Goal: Task Accomplishment & Management: Manage account settings

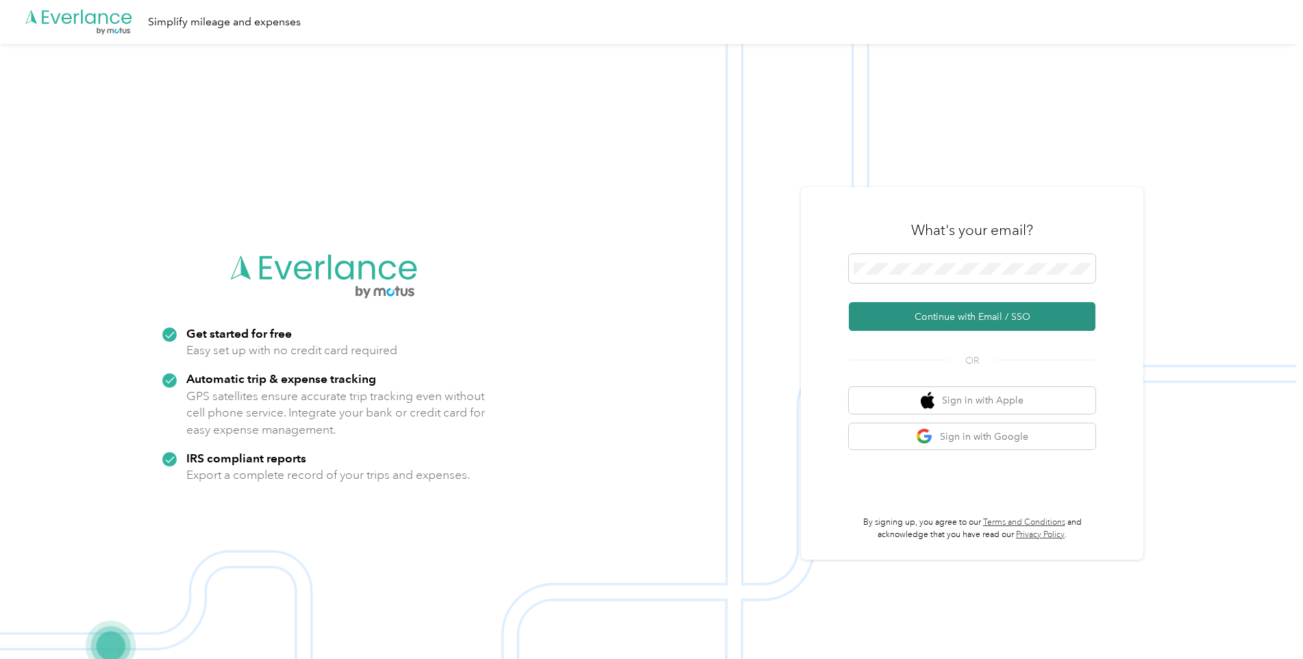
click at [927, 310] on button "Continue with Email / SSO" at bounding box center [972, 316] width 247 height 29
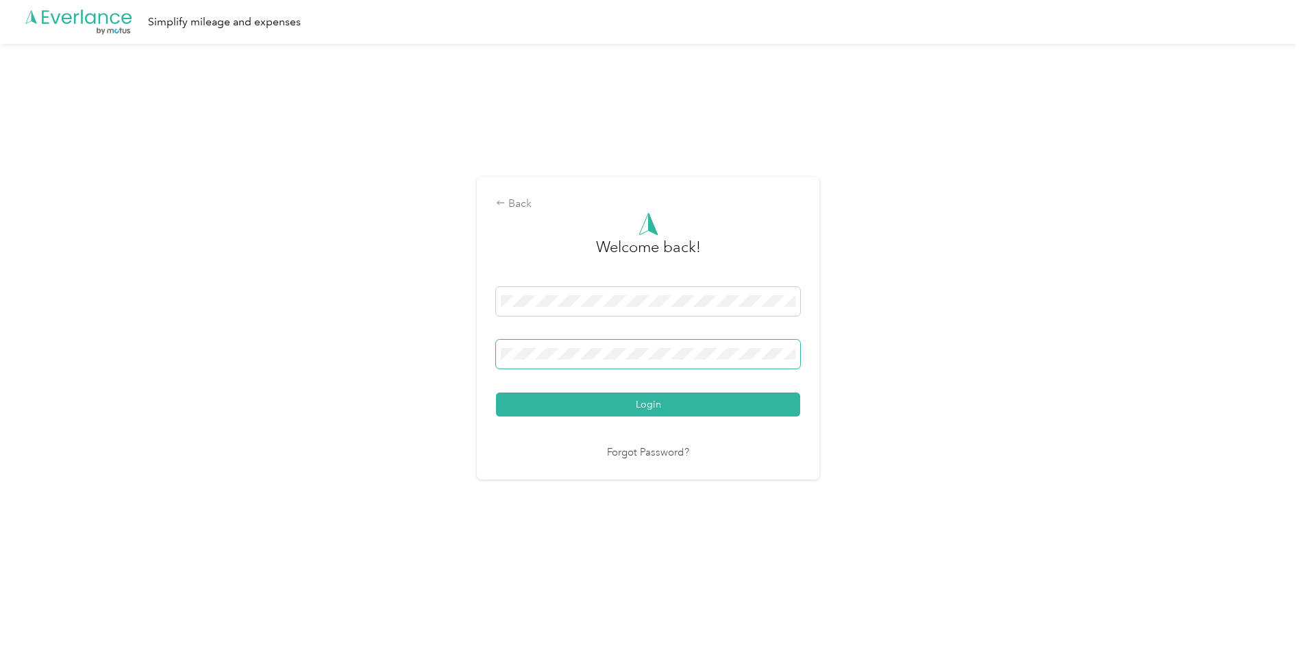
click at [496, 392] on button "Login" at bounding box center [648, 404] width 304 height 24
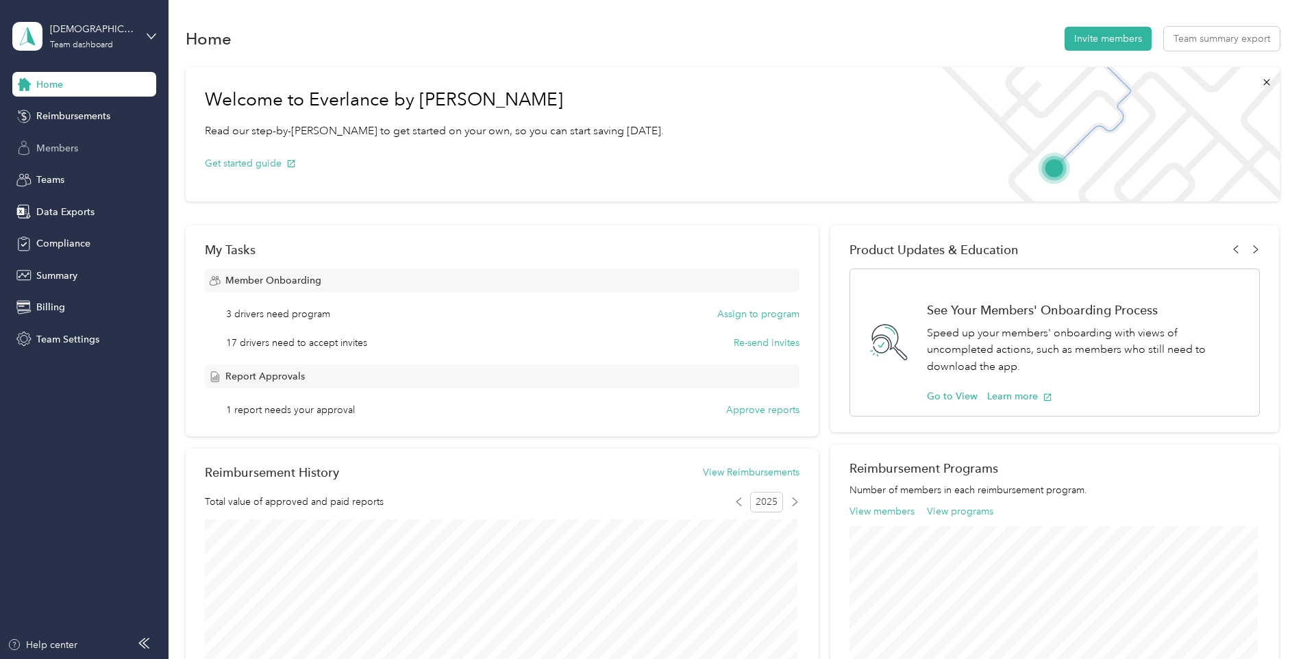
click at [73, 152] on span "Members" at bounding box center [57, 148] width 42 height 14
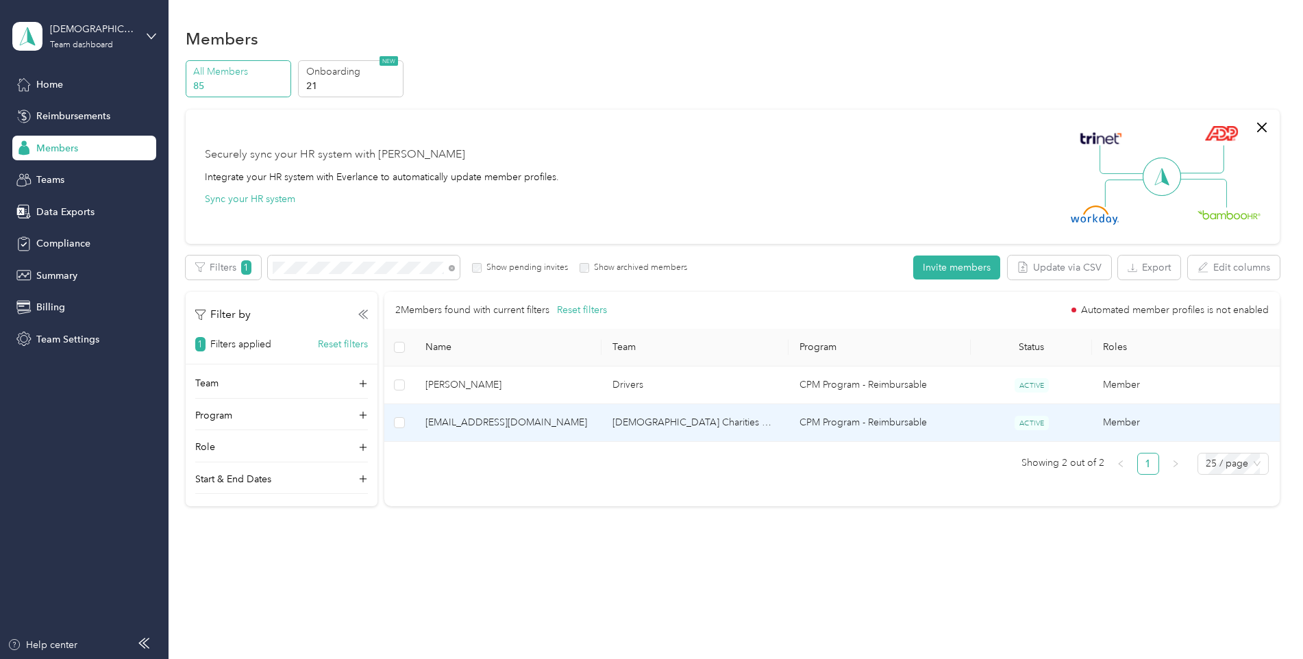
click at [447, 422] on span "[EMAIL_ADDRESS][DOMAIN_NAME]" at bounding box center [507, 422] width 165 height 15
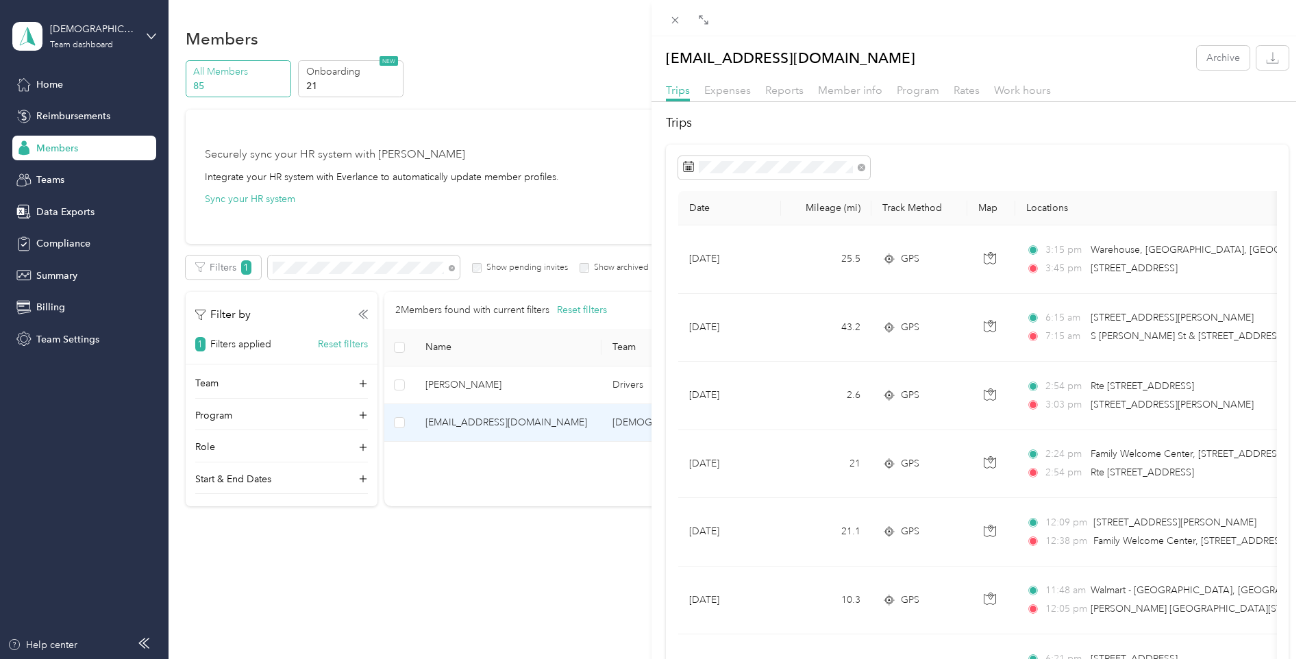
click at [786, 97] on div "Reports" at bounding box center [784, 90] width 38 height 17
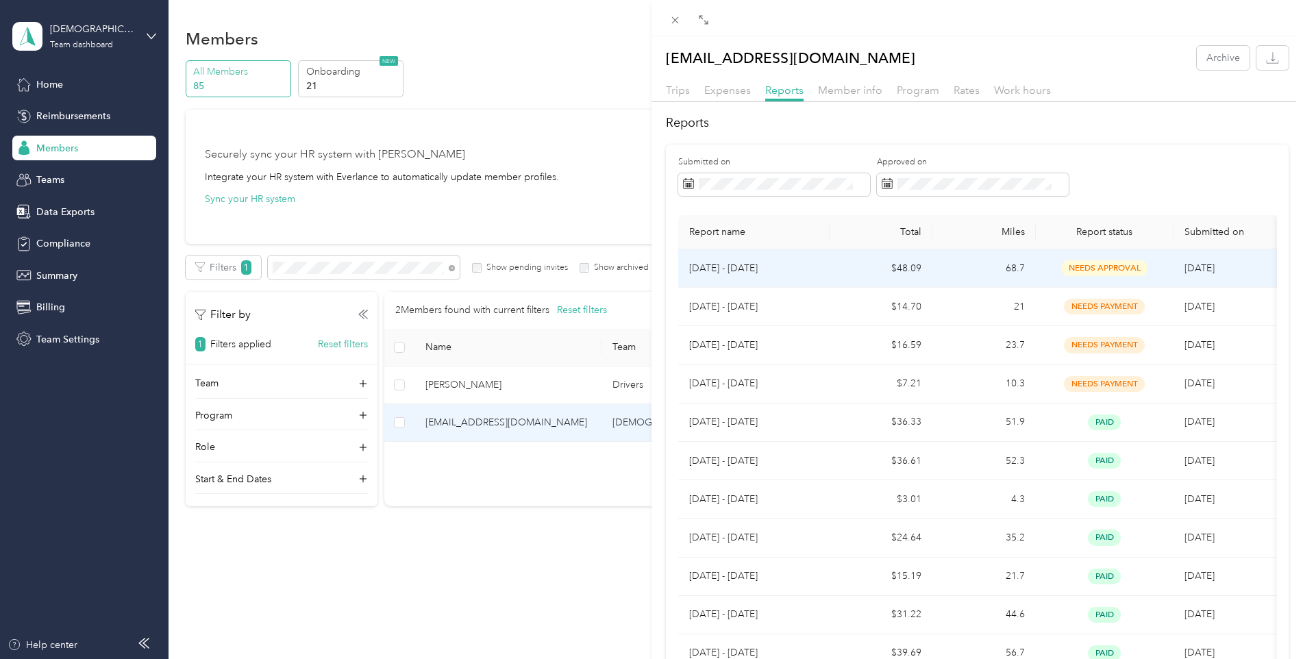
click at [782, 261] on p "[DATE] - [DATE]" at bounding box center [753, 268] width 129 height 15
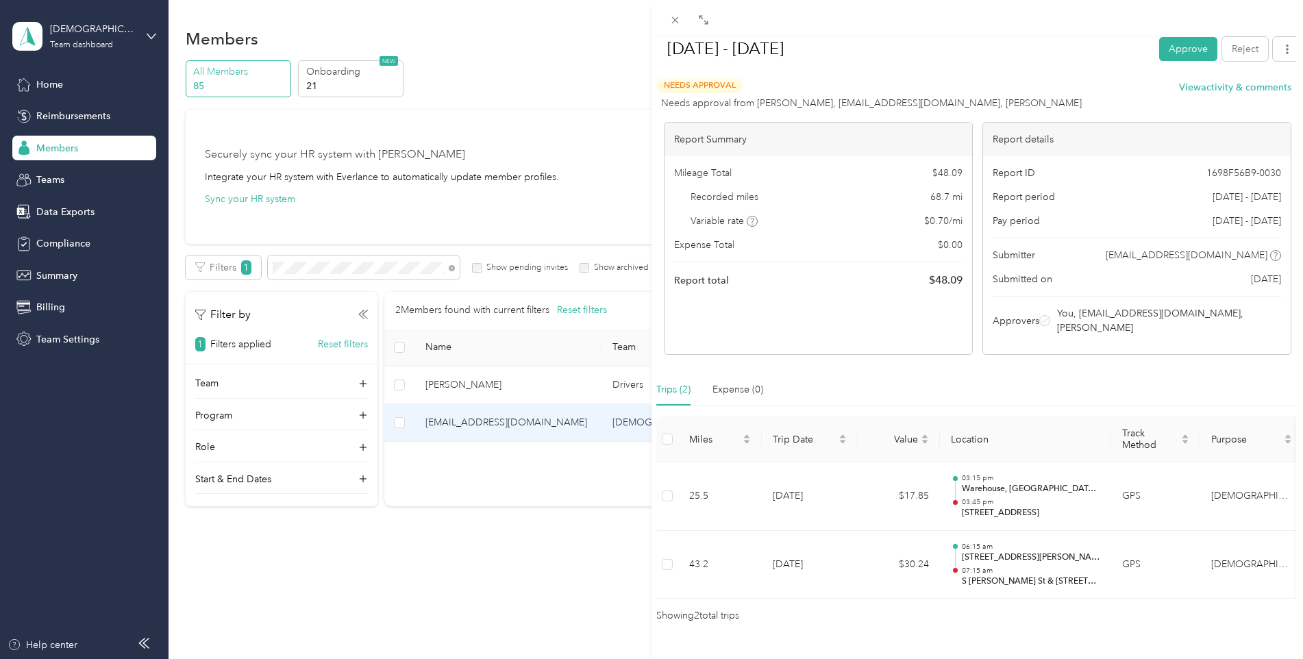
scroll to position [96, 0]
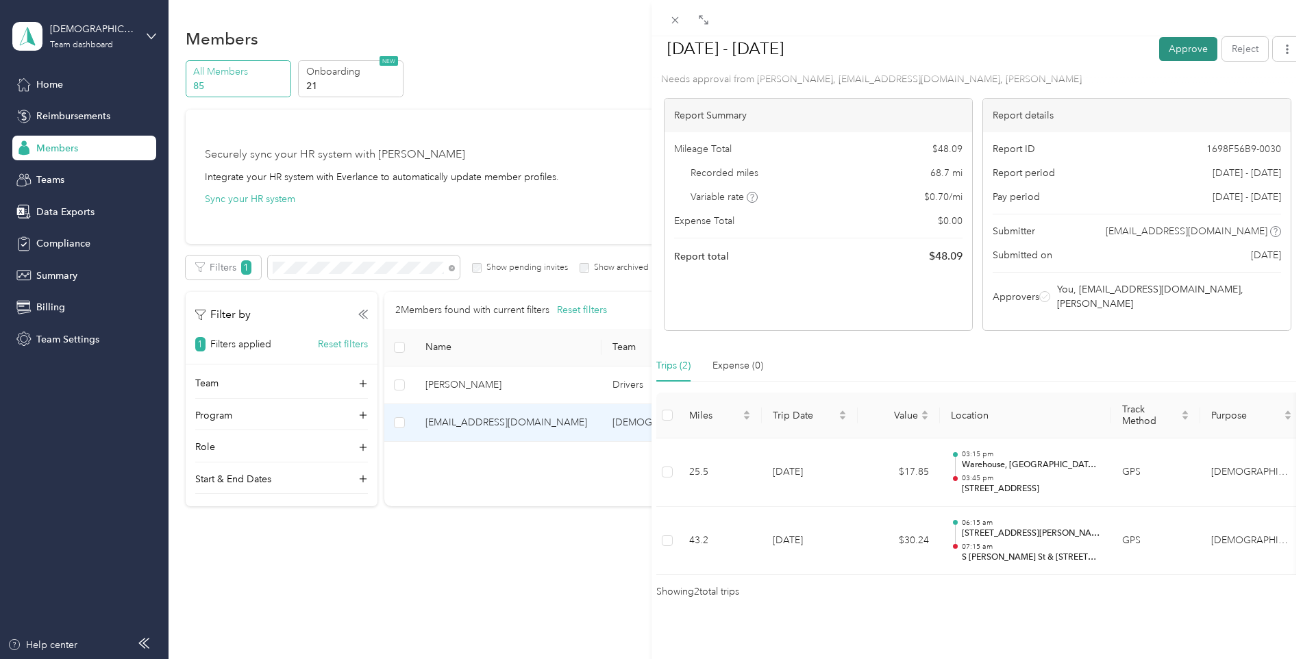
click at [1175, 52] on button "Approve" at bounding box center [1188, 48] width 58 height 24
